Goal: Navigation & Orientation: Find specific page/section

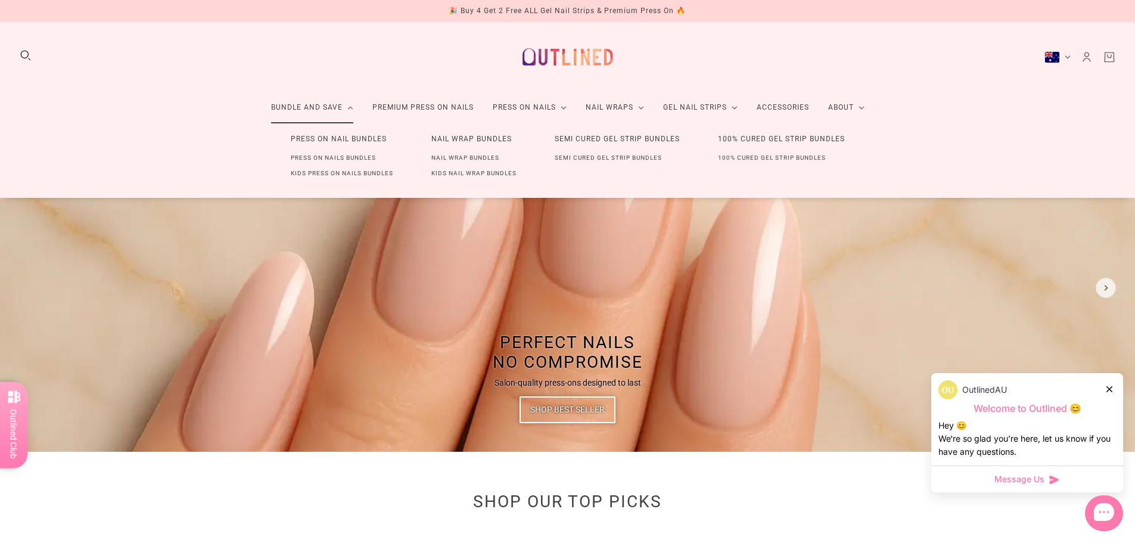
click at [468, 157] on link "Nail Wrap Bundles" at bounding box center [465, 157] width 106 height 15
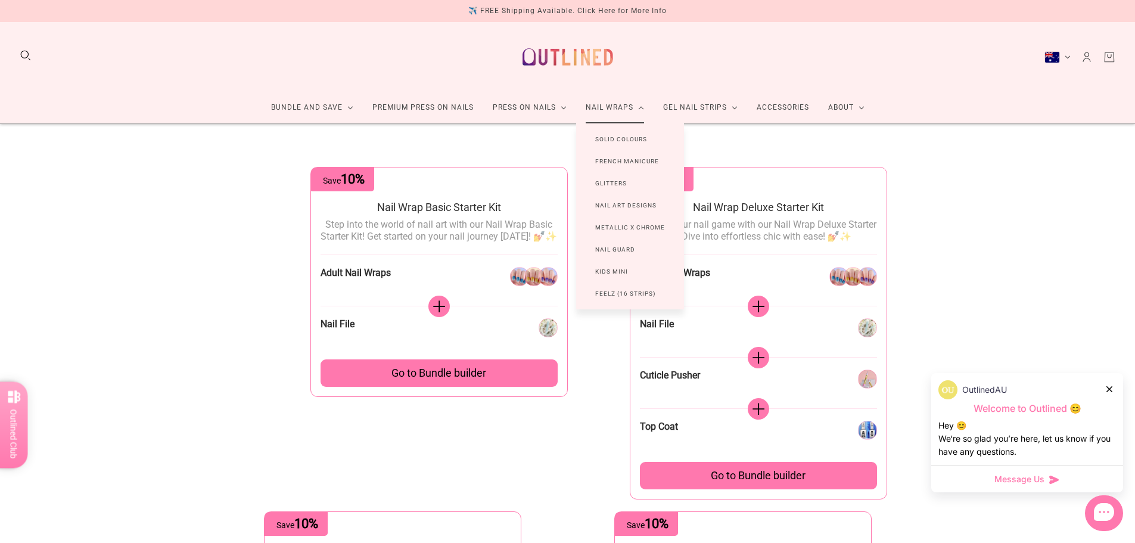
click at [620, 107] on link "Nail Wraps" at bounding box center [614, 108] width 77 height 32
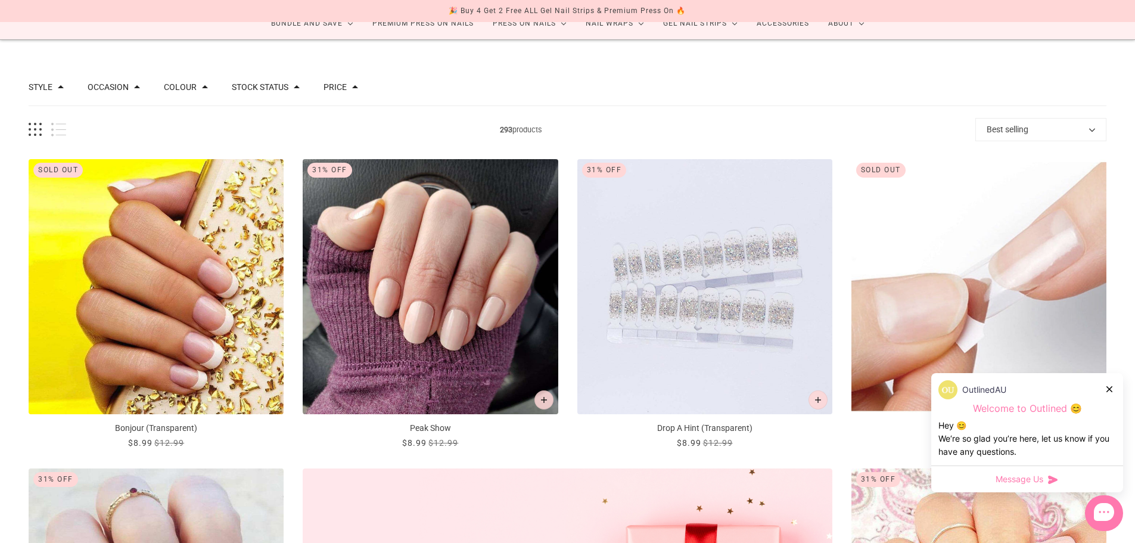
scroll to position [119, 0]
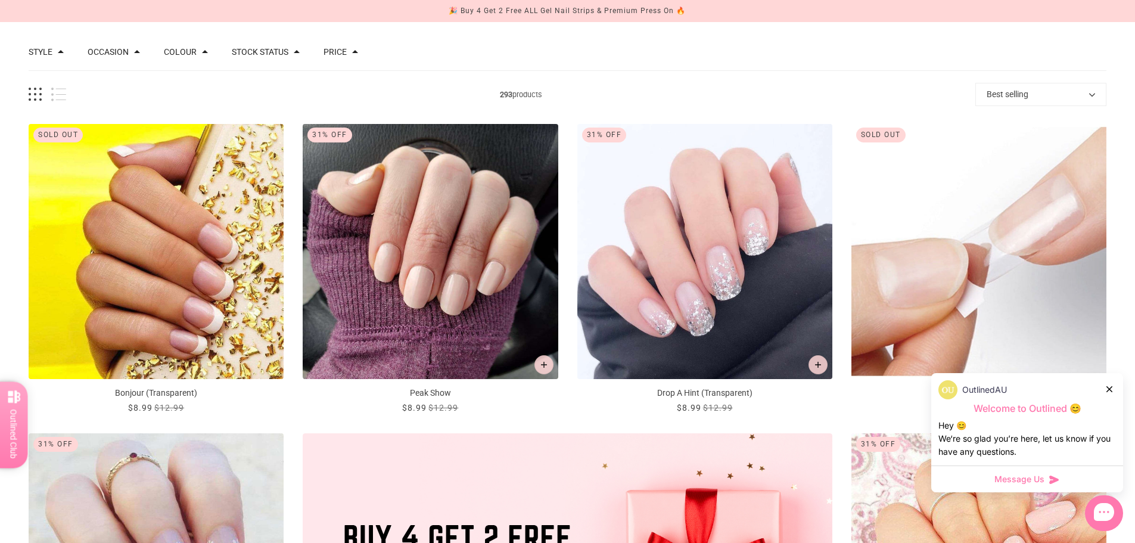
click at [1110, 387] on icon at bounding box center [1109, 389] width 6 height 6
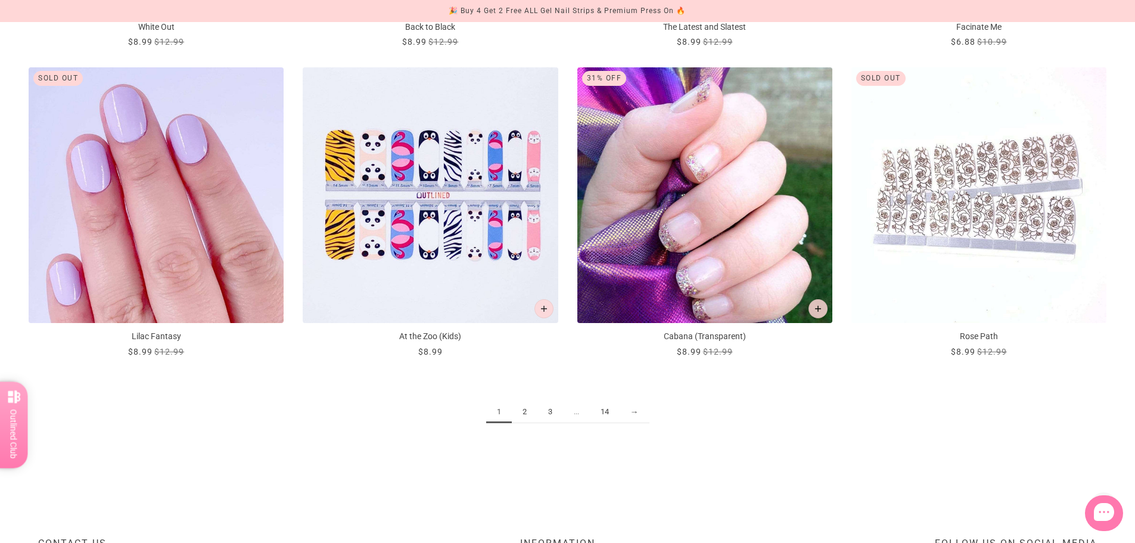
scroll to position [1787, 0]
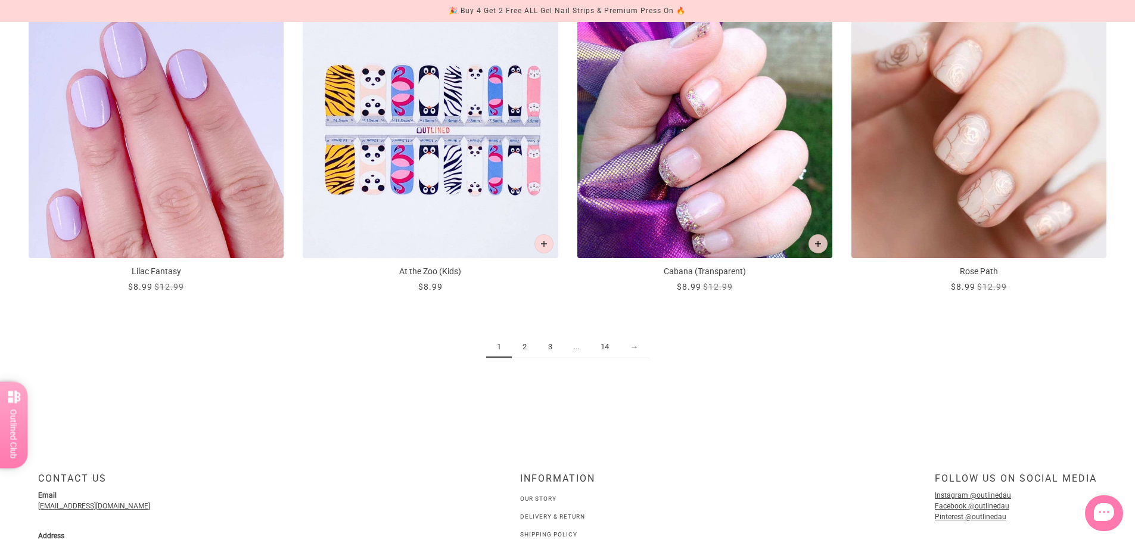
click at [525, 346] on link "2" at bounding box center [525, 347] width 26 height 22
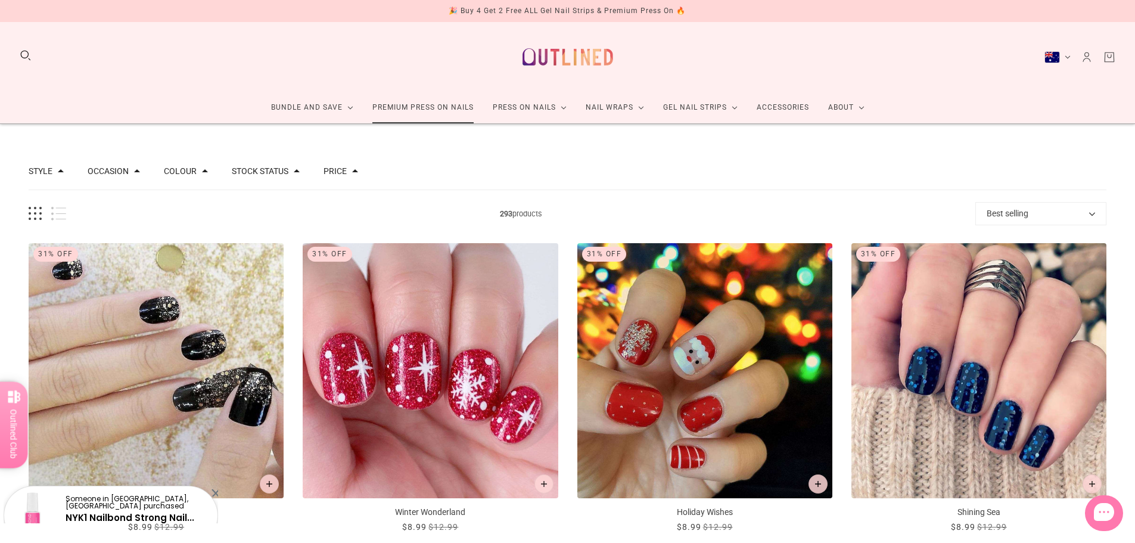
click at [409, 104] on link "Premium Press On Nails" at bounding box center [423, 108] width 120 height 32
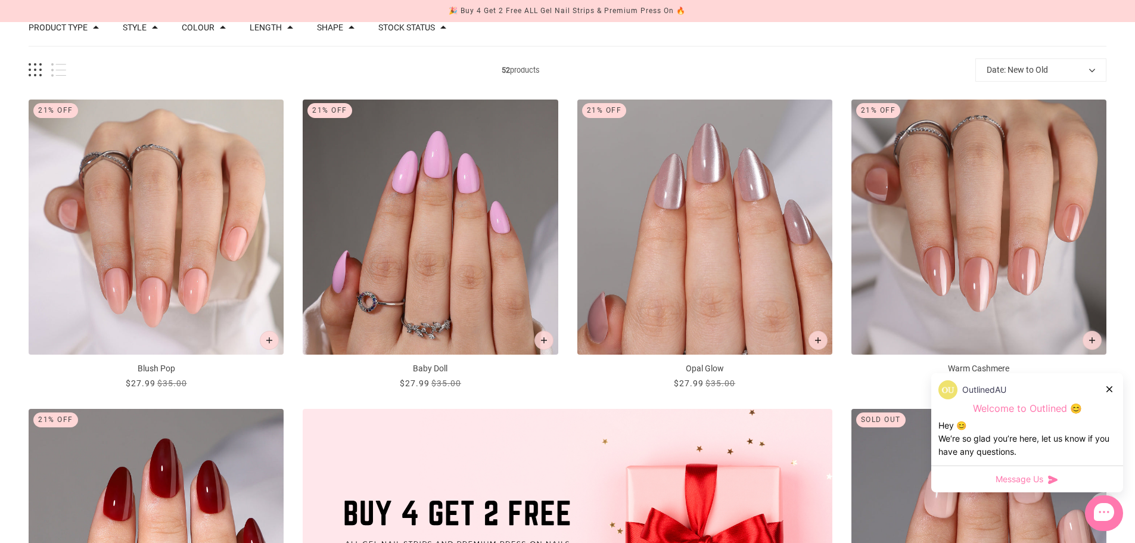
scroll to position [179, 0]
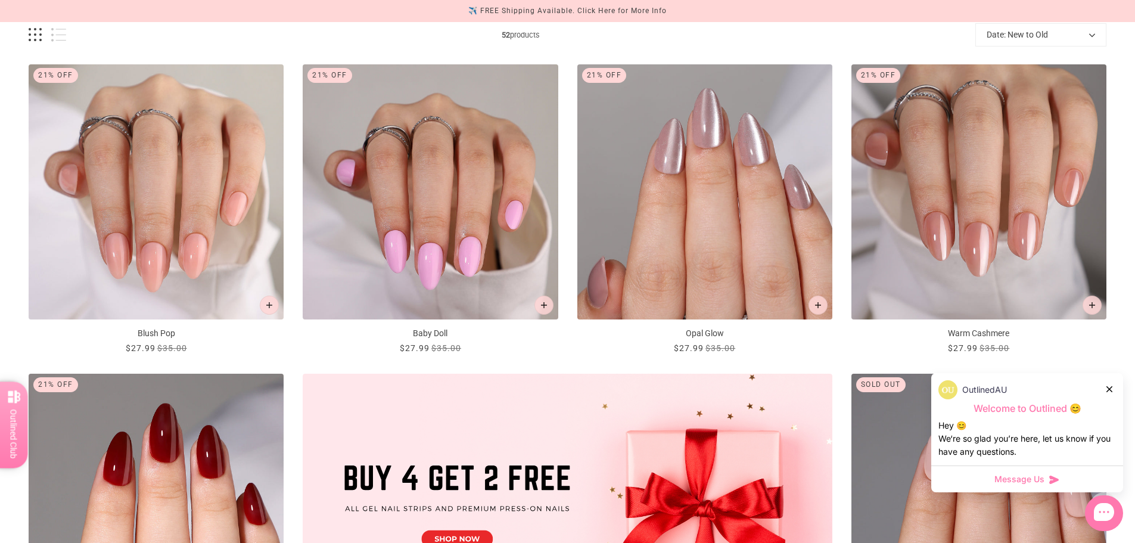
click at [1113, 392] on div at bounding box center [1109, 388] width 7 height 13
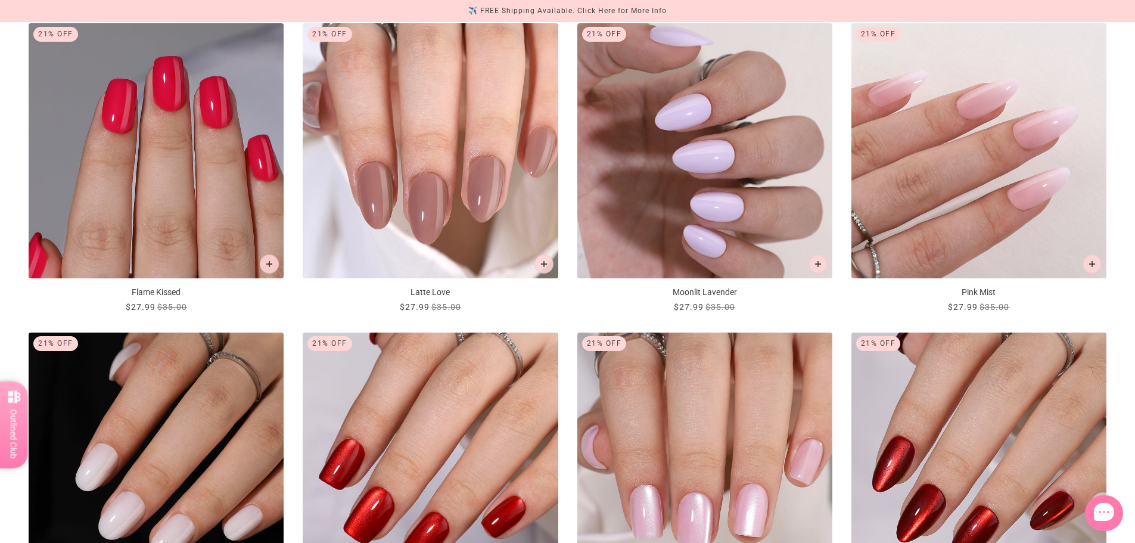
scroll to position [1489, 0]
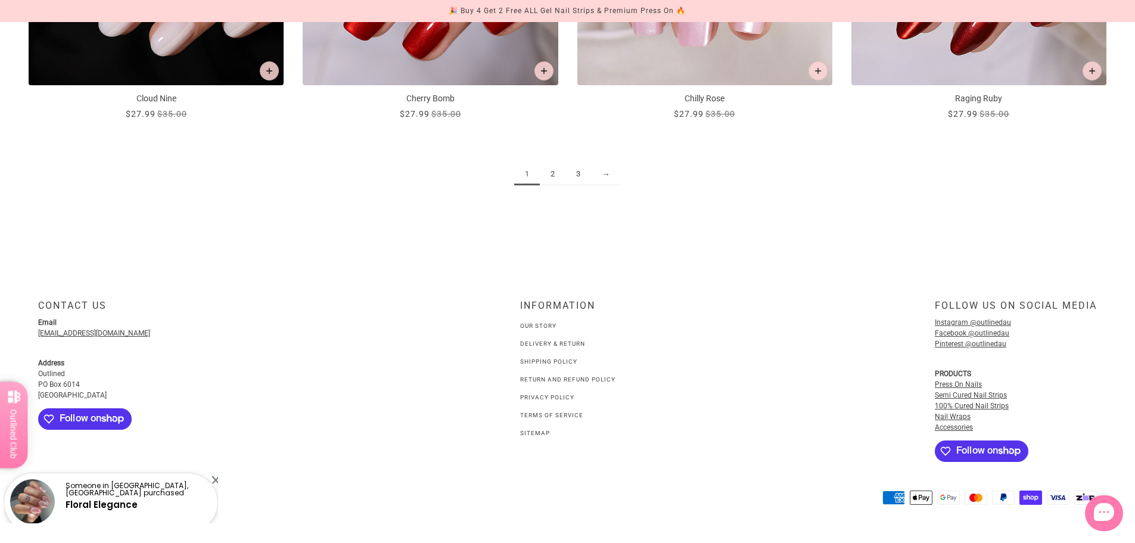
click at [554, 167] on link "2" at bounding box center [553, 174] width 26 height 22
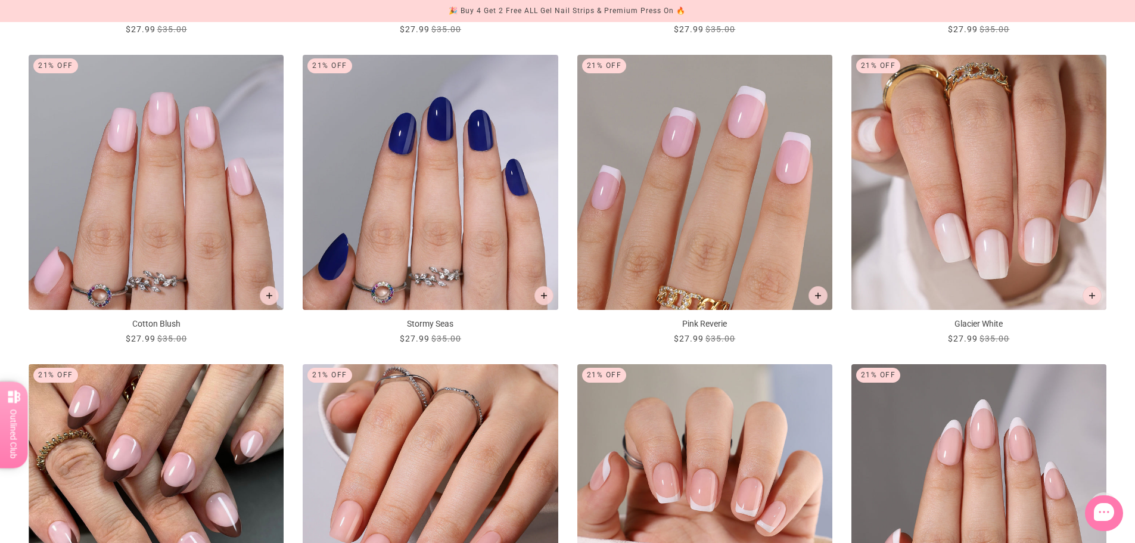
scroll to position [1132, 0]
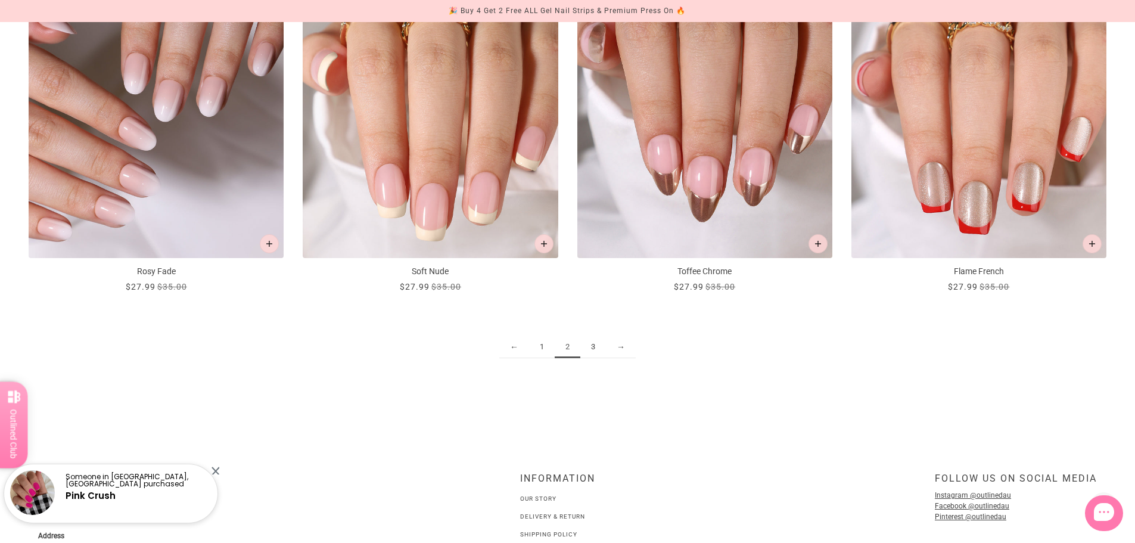
click at [591, 344] on link "3" at bounding box center [593, 347] width 26 height 22
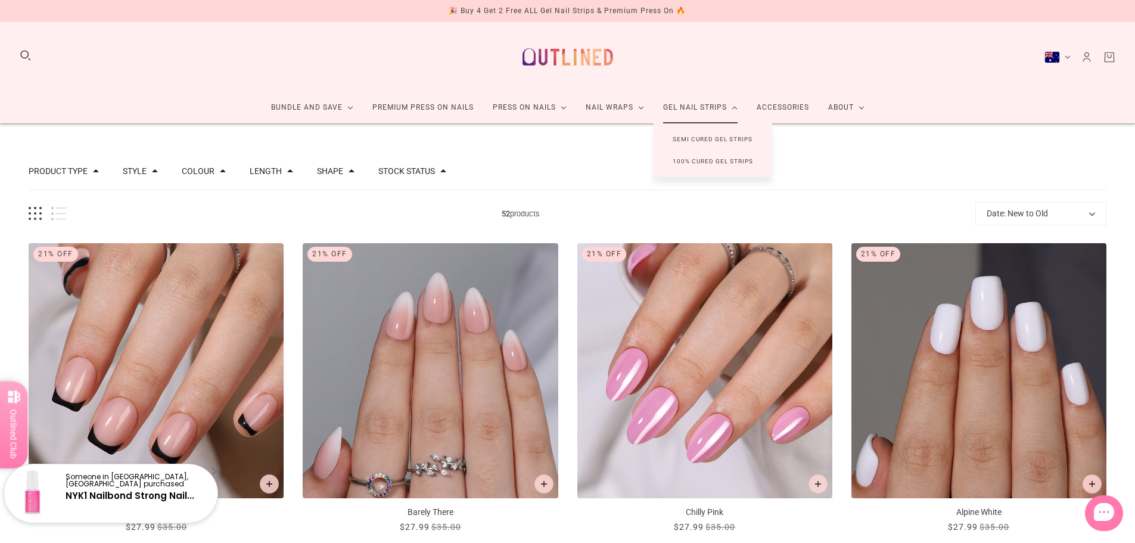
click at [723, 167] on link "100% Cured Gel Strips" at bounding box center [712, 161] width 119 height 22
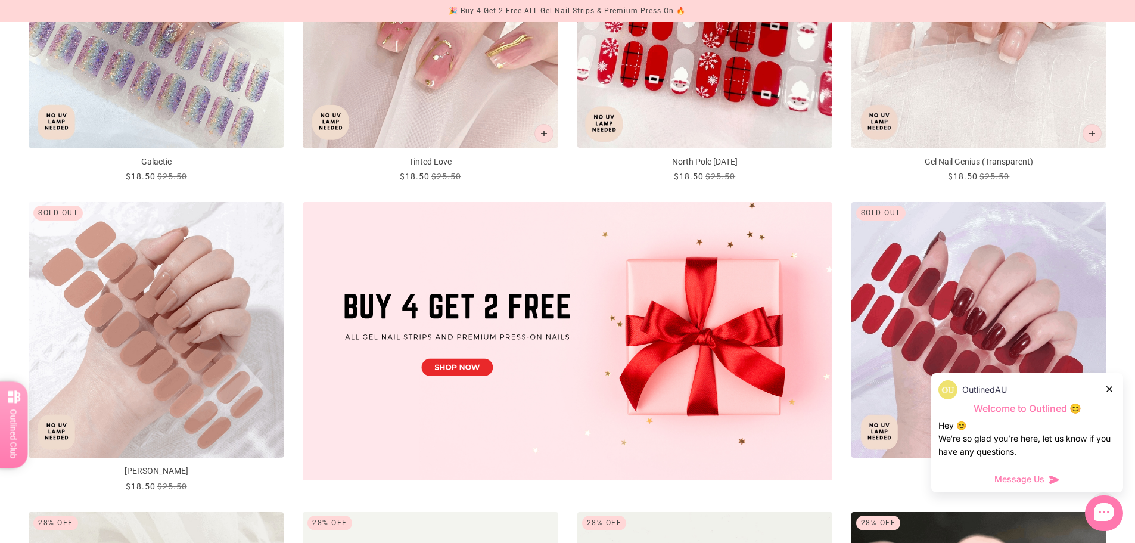
scroll to position [357, 0]
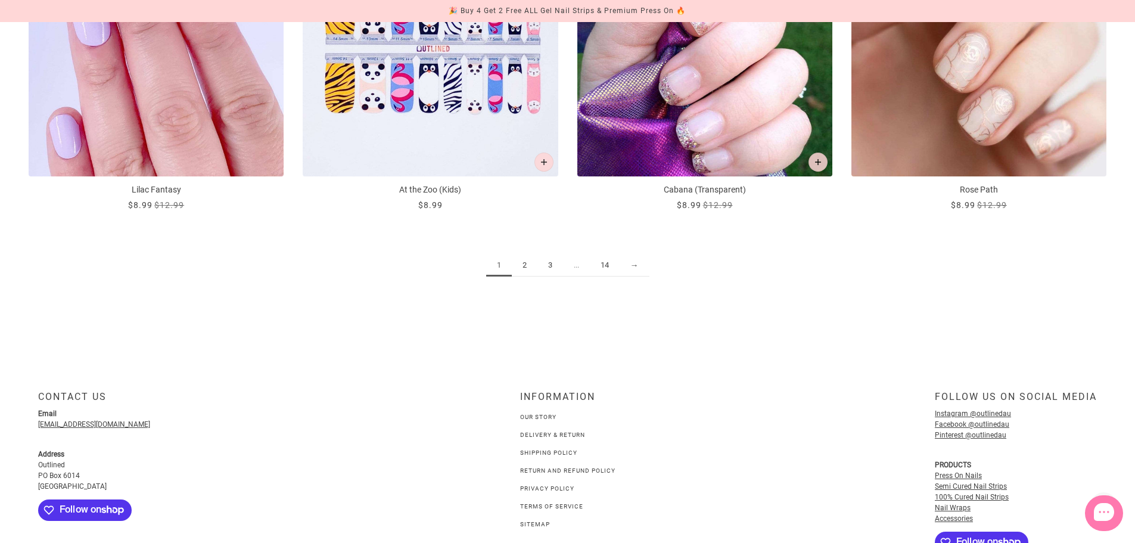
scroll to position [1787, 0]
